Goal: Use online tool/utility: Utilize a website feature to perform a specific function

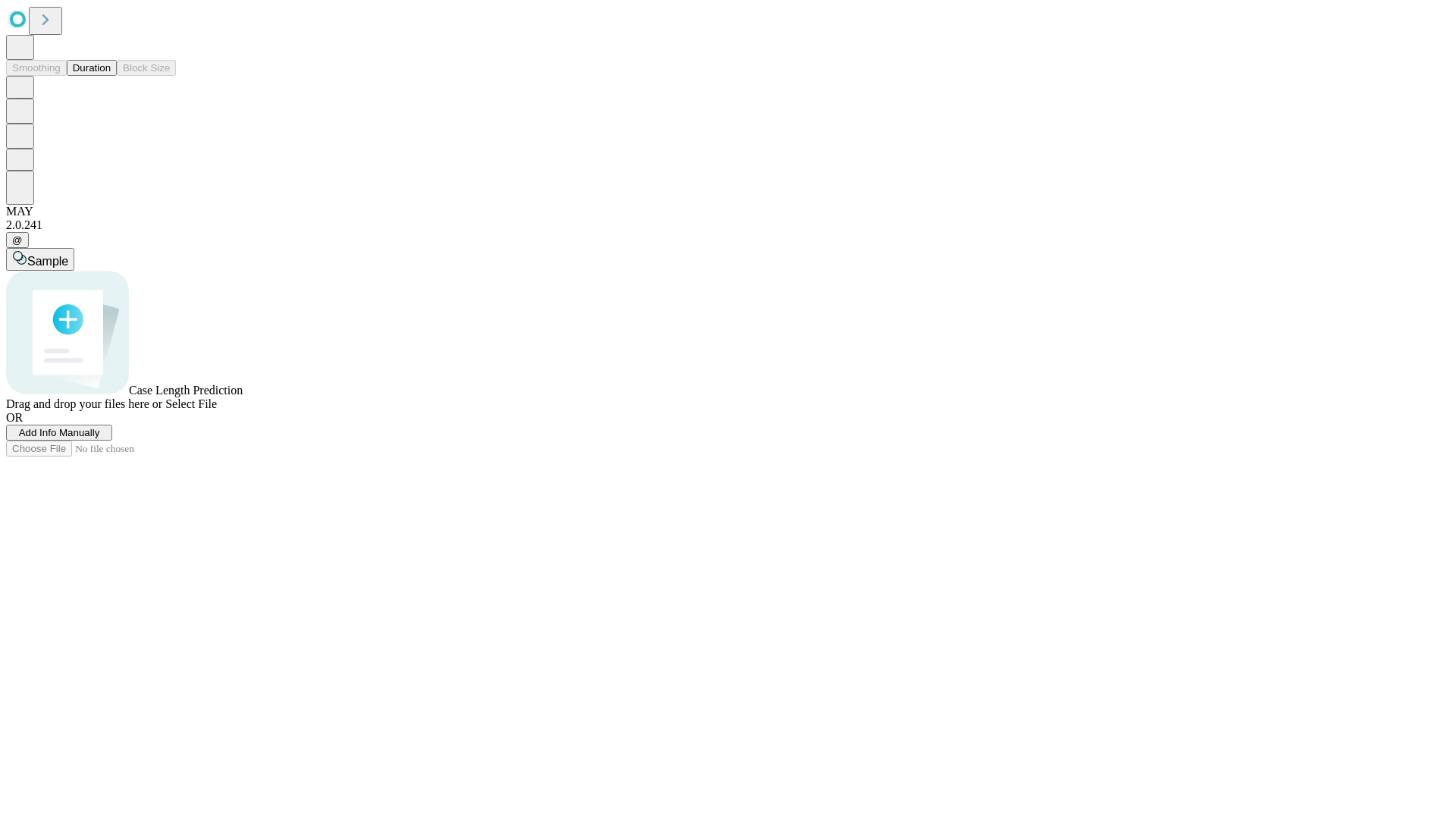
click at [111, 76] on button "Duration" at bounding box center [91, 68] width 50 height 16
click at [69, 255] on span "Sample" at bounding box center [48, 261] width 41 height 13
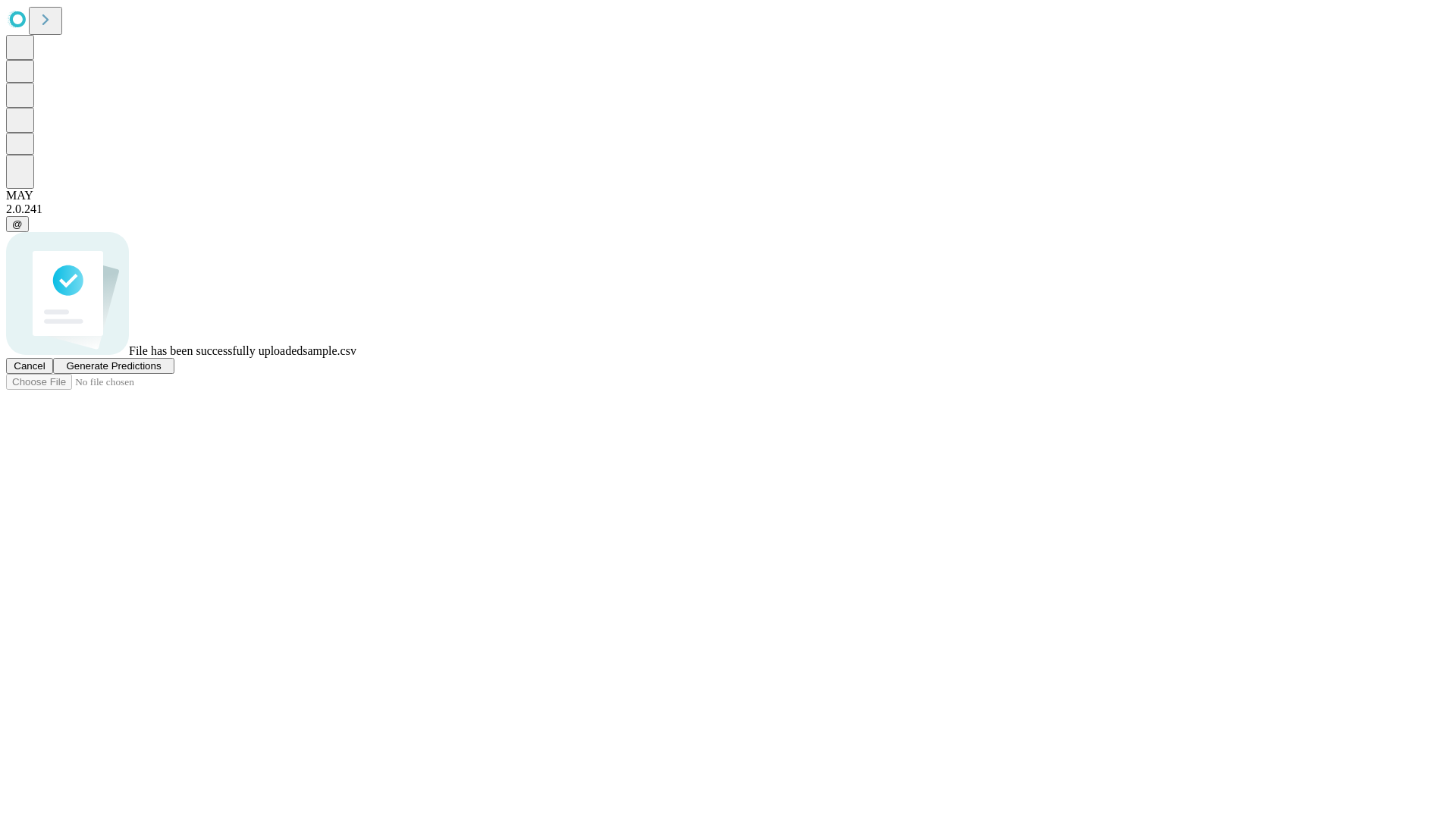
click at [161, 372] on span "Generate Predictions" at bounding box center [113, 366] width 95 height 11
